Goal: Check status: Check status

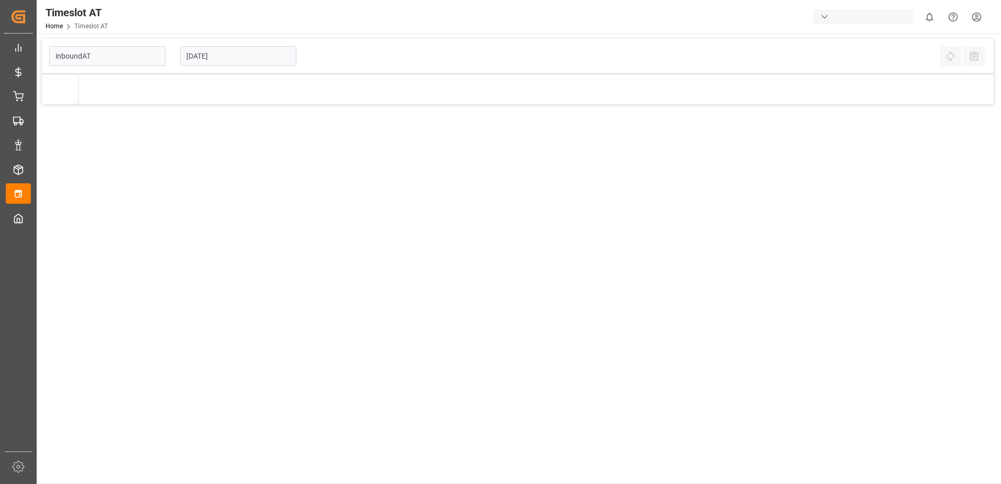
type input "Inbound AT"
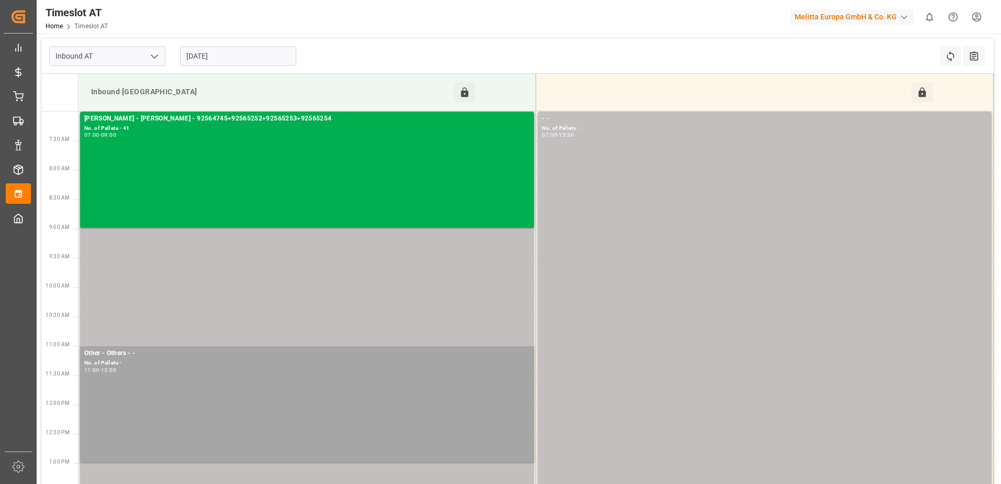
click at [209, 62] on input "13-10-2025" at bounding box center [238, 56] width 116 height 20
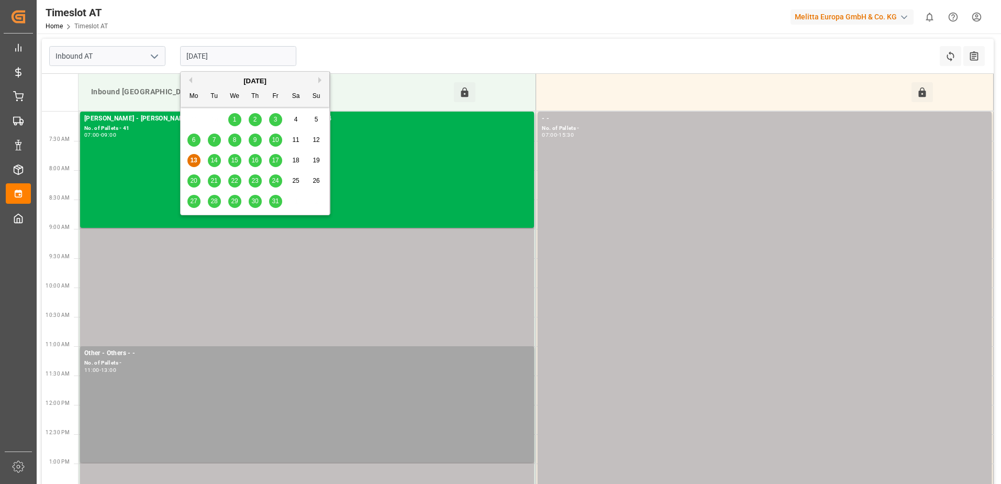
click at [215, 159] on span "14" at bounding box center [213, 159] width 7 height 7
type input "[DATE]"
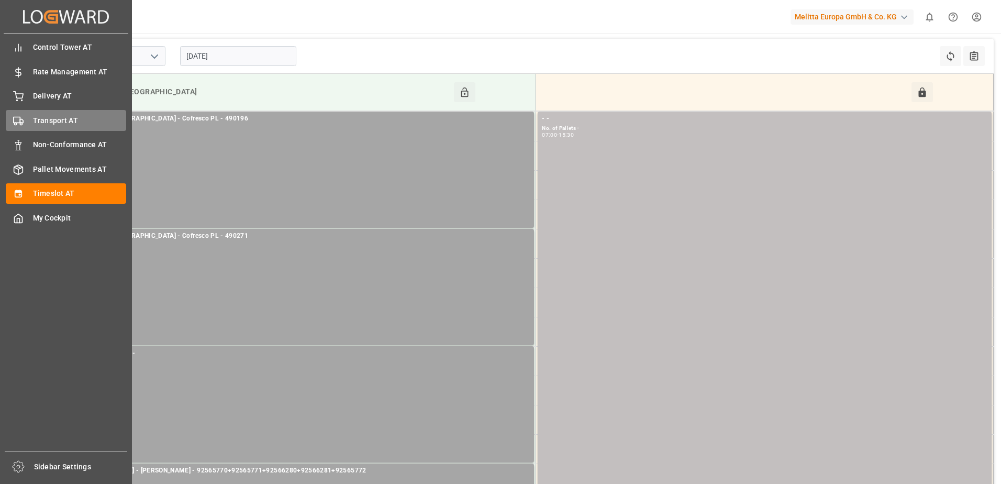
click at [35, 118] on span "Transport AT" at bounding box center [80, 120] width 94 height 11
